Goal: Book appointment/travel/reservation

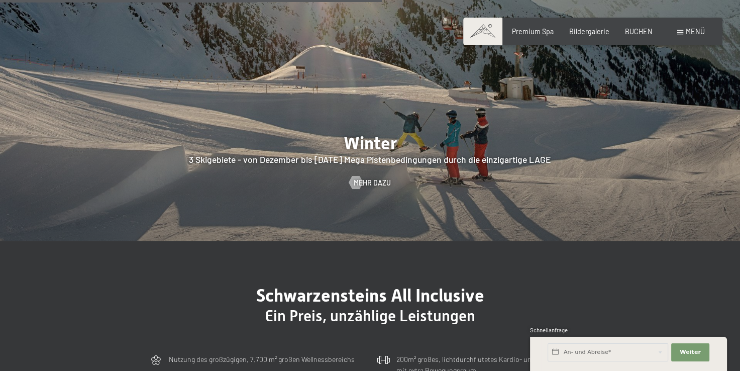
scroll to position [2122, 0]
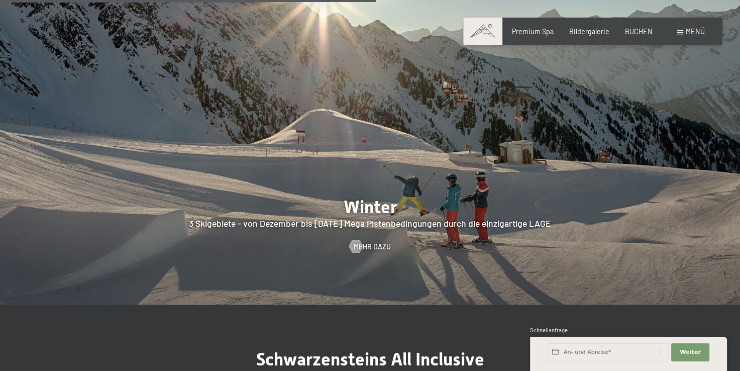
click at [695, 37] on div "Buchen Anfragen Premium Spa Bildergalerie BUCHEN Menü DE IT EN Gutschein Bilder…" at bounding box center [592, 32] width 223 height 10
click at [676, 27] on div "Buchen Anfragen Premium Spa Bildergalerie BUCHEN Menü DE IT EN Gutschein Bilder…" at bounding box center [592, 32] width 223 height 10
click at [682, 29] on div "Menü" at bounding box center [691, 32] width 28 height 10
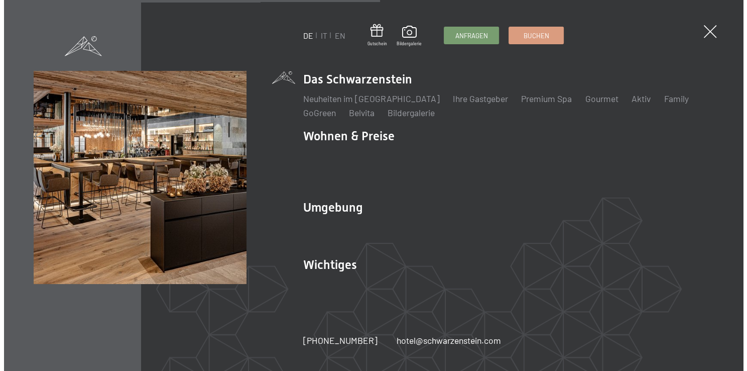
scroll to position [2136, 0]
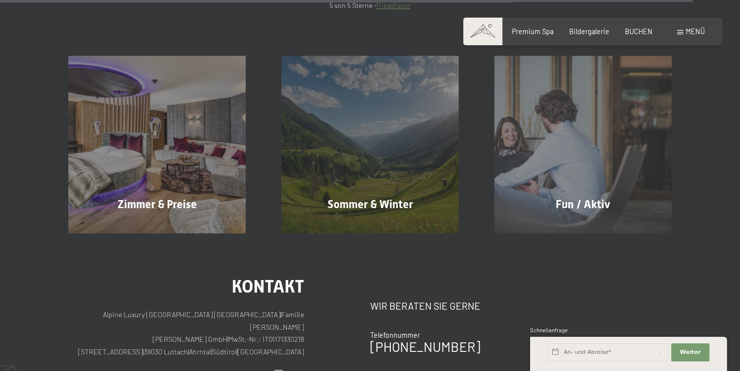
scroll to position [3938, 0]
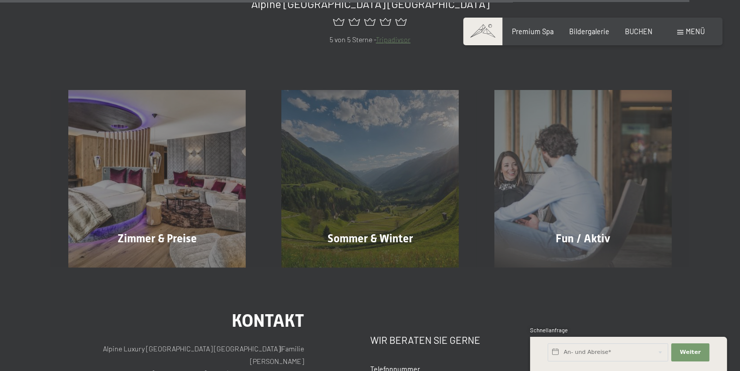
click at [681, 27] on div "Buchen Anfragen Premium Spa Bildergalerie BUCHEN Menü DE IT EN Gutschein Bilder…" at bounding box center [592, 32] width 223 height 10
click at [680, 27] on div "Menü" at bounding box center [691, 32] width 28 height 10
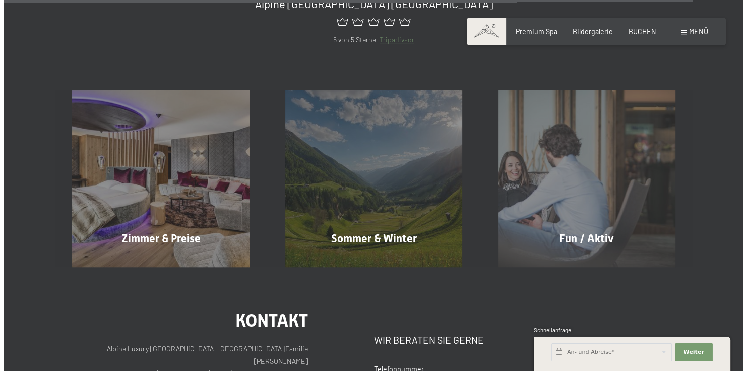
scroll to position [3963, 0]
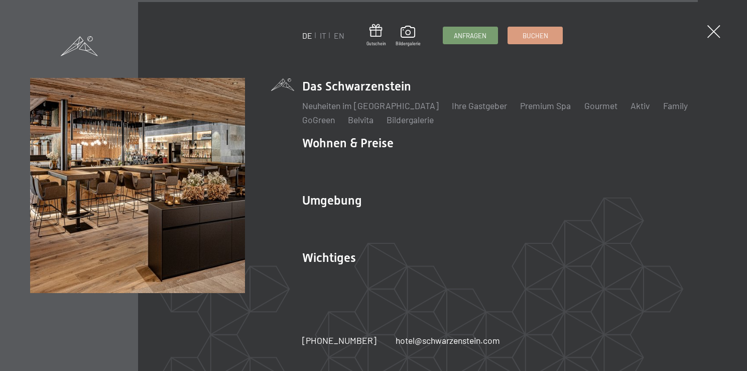
click at [722, 37] on div "DE IT EN Gutschein Bildergalerie Anfragen Buchen DE IT EN Das Schwarzenstein Ne…" at bounding box center [373, 185] width 747 height 371
